Goal: Information Seeking & Learning: Learn about a topic

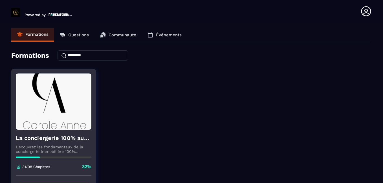
click at [54, 134] on div "La conciergerie 100% automatisée Découvrez les fondamentaux de la conciergerie …" at bounding box center [54, 153] width 84 height 46
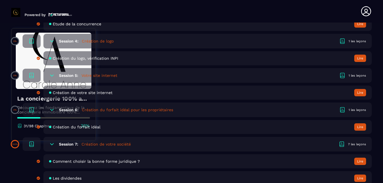
scroll to position [396, 0]
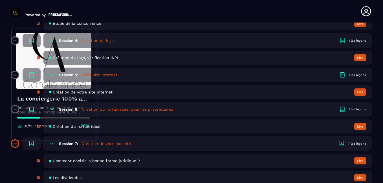
click at [51, 146] on icon at bounding box center [52, 144] width 6 height 6
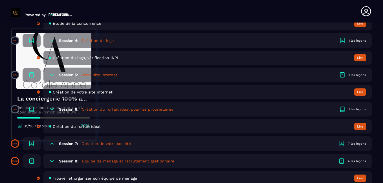
click at [51, 146] on icon at bounding box center [52, 144] width 6 height 6
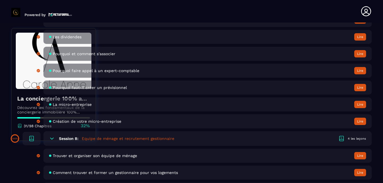
scroll to position [535, 0]
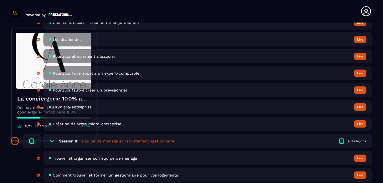
click at [51, 141] on icon at bounding box center [51, 142] width 3 height 2
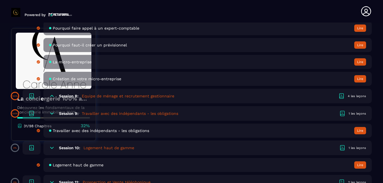
scroll to position [580, 0]
click at [54, 114] on icon at bounding box center [52, 114] width 6 height 6
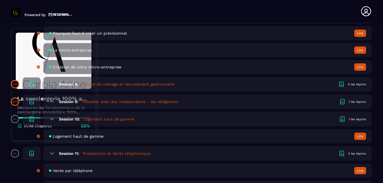
scroll to position [592, 0]
click at [52, 119] on icon at bounding box center [52, 119] width 6 height 6
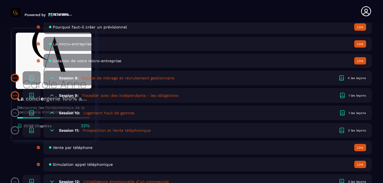
scroll to position [600, 0]
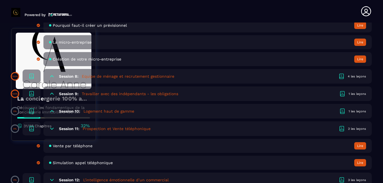
click at [51, 128] on icon at bounding box center [52, 129] width 6 height 6
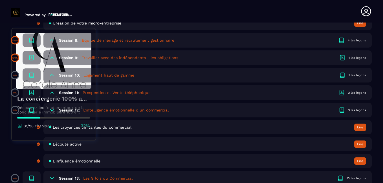
scroll to position [637, 0]
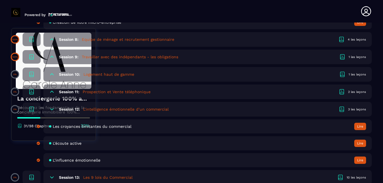
click at [51, 109] on icon at bounding box center [52, 110] width 6 height 6
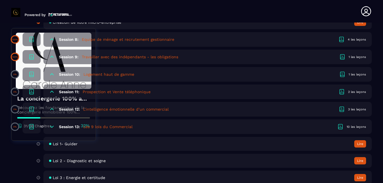
click at [217, 146] on div "Loi 1- Guider Lire" at bounding box center [207, 144] width 328 height 14
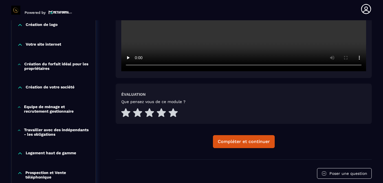
scroll to position [227, 0]
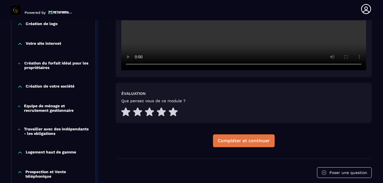
click at [245, 140] on div "Compléter et continuer" at bounding box center [244, 141] width 52 height 6
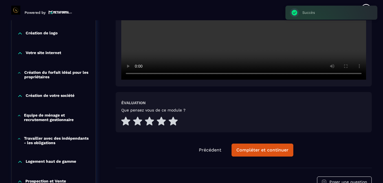
scroll to position [220, 0]
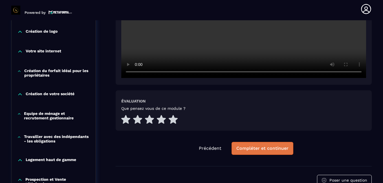
click at [269, 149] on div "Compléter et continuer" at bounding box center [262, 149] width 52 height 6
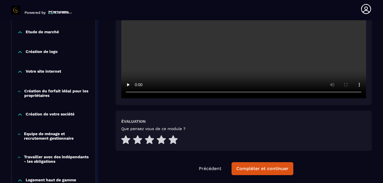
scroll to position [200, 0]
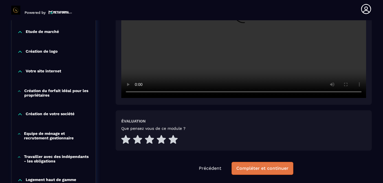
click at [258, 174] on button "Compléter et continuer" at bounding box center [263, 168] width 62 height 13
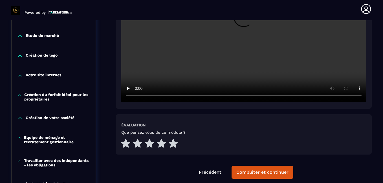
scroll to position [196, 0]
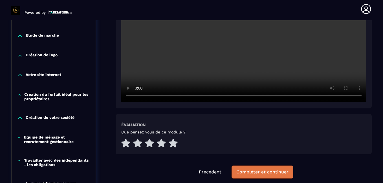
click at [256, 173] on div "Compléter et continuer" at bounding box center [262, 173] width 52 height 6
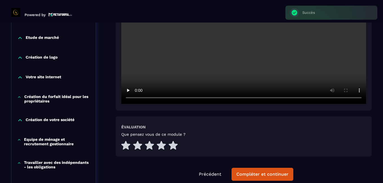
click at [256, 173] on div "Compléter et continuer" at bounding box center [262, 175] width 52 height 6
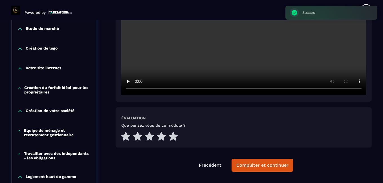
scroll to position [204, 0]
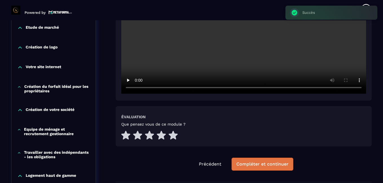
click at [254, 165] on div "Compléter et continuer" at bounding box center [262, 165] width 52 height 6
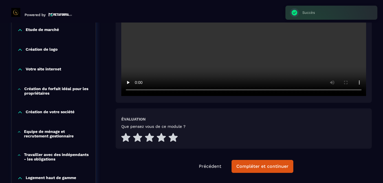
click at [254, 165] on div "Compléter et continuer" at bounding box center [262, 167] width 52 height 6
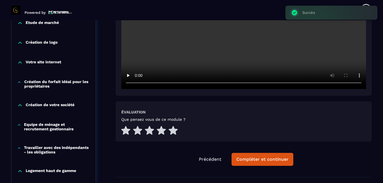
scroll to position [209, 0]
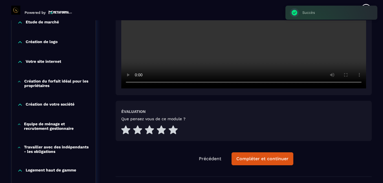
click at [254, 165] on button "Compléter et continuer" at bounding box center [263, 159] width 62 height 13
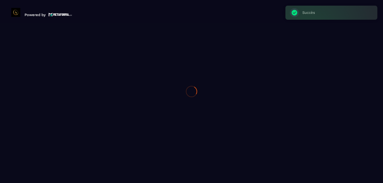
scroll to position [0, 0]
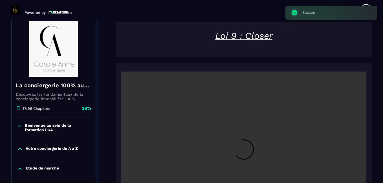
click at [254, 165] on video at bounding box center [243, 153] width 245 height 163
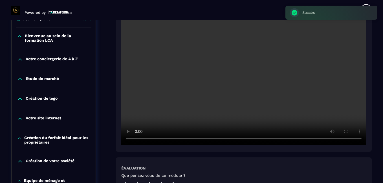
click at [252, 150] on div at bounding box center [244, 62] width 256 height 179
click at [238, 117] on video at bounding box center [243, 63] width 245 height 163
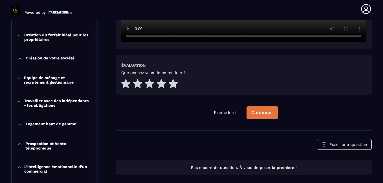
click at [266, 111] on div "Continuer" at bounding box center [262, 113] width 22 height 6
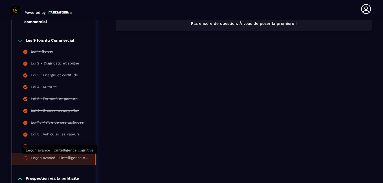
click at [42, 159] on div "Leçon avancé : L'intelligence cognitive" at bounding box center [60, 159] width 58 height 6
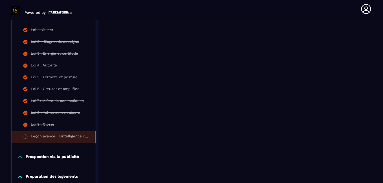
scroll to position [427, 0]
click at [17, 157] on icon at bounding box center [20, 157] width 6 height 6
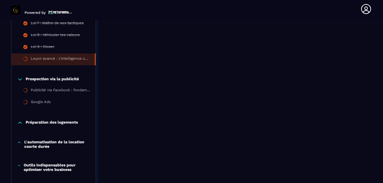
scroll to position [511, 0]
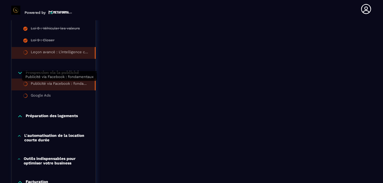
click at [59, 82] on div "Publicité via Facebook : fondamentaux" at bounding box center [60, 85] width 58 height 6
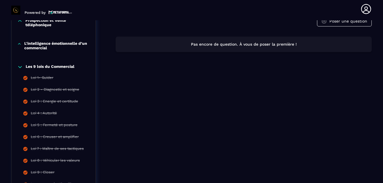
scroll to position [380, 0]
click at [19, 68] on icon at bounding box center [20, 67] width 6 height 6
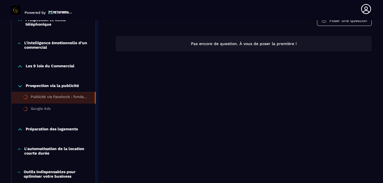
click at [20, 85] on icon at bounding box center [20, 87] width 6 height 6
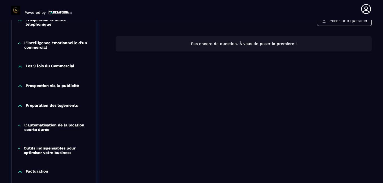
click at [20, 108] on icon at bounding box center [20, 106] width 6 height 6
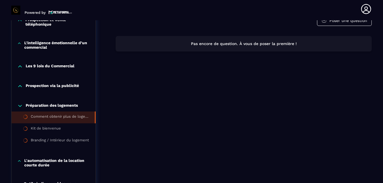
click at [67, 114] on li "Comment obtenir plus de logements en gestion ou en sous-location ?" at bounding box center [54, 118] width 84 height 12
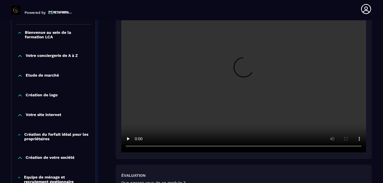
scroll to position [156, 0]
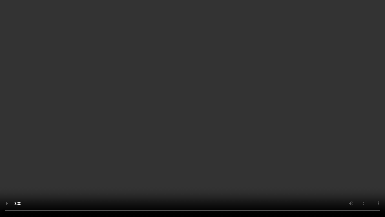
click at [161, 125] on video at bounding box center [192, 108] width 385 height 217
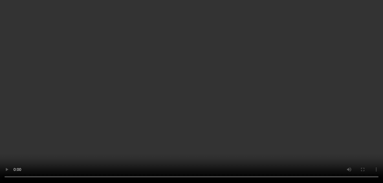
scroll to position [349, 0]
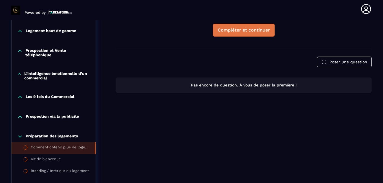
click at [263, 30] on div "Compléter et continuer" at bounding box center [244, 30] width 52 height 6
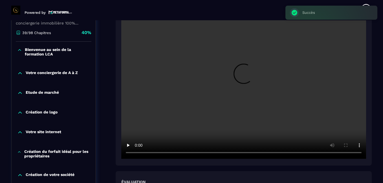
scroll to position [139, 0]
